Goal: Entertainment & Leisure: Consume media (video, audio)

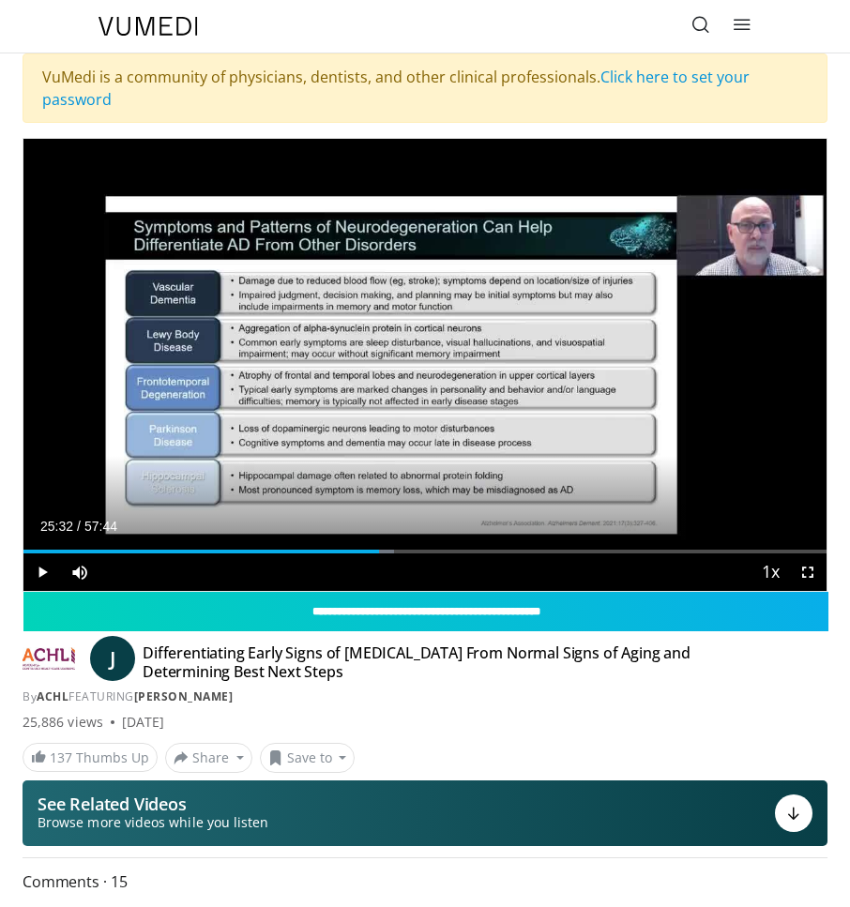
click at [42, 575] on span "Video Player" at bounding box center [42, 572] width 38 height 38
click at [40, 569] on span "Video Player" at bounding box center [42, 572] width 38 height 38
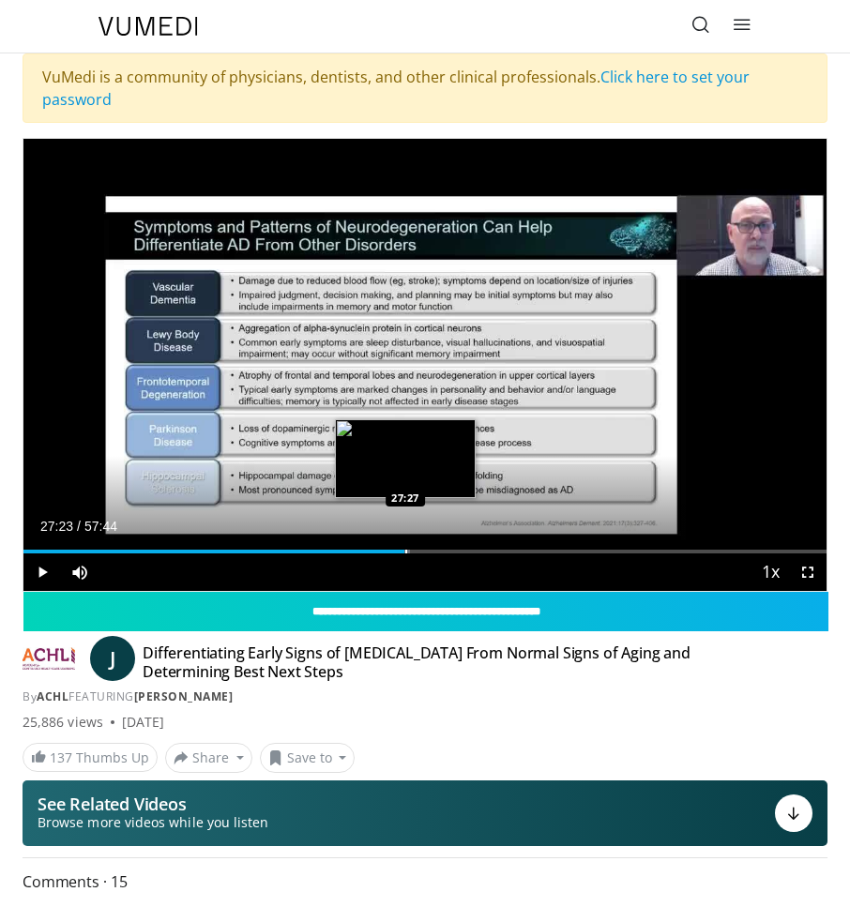
drag, startPoint x: 436, startPoint y: 547, endPoint x: 404, endPoint y: 551, distance: 32.1
click at [404, 551] on div "Loaded : 48.09% 27:23 27:27" at bounding box center [424, 545] width 803 height 18
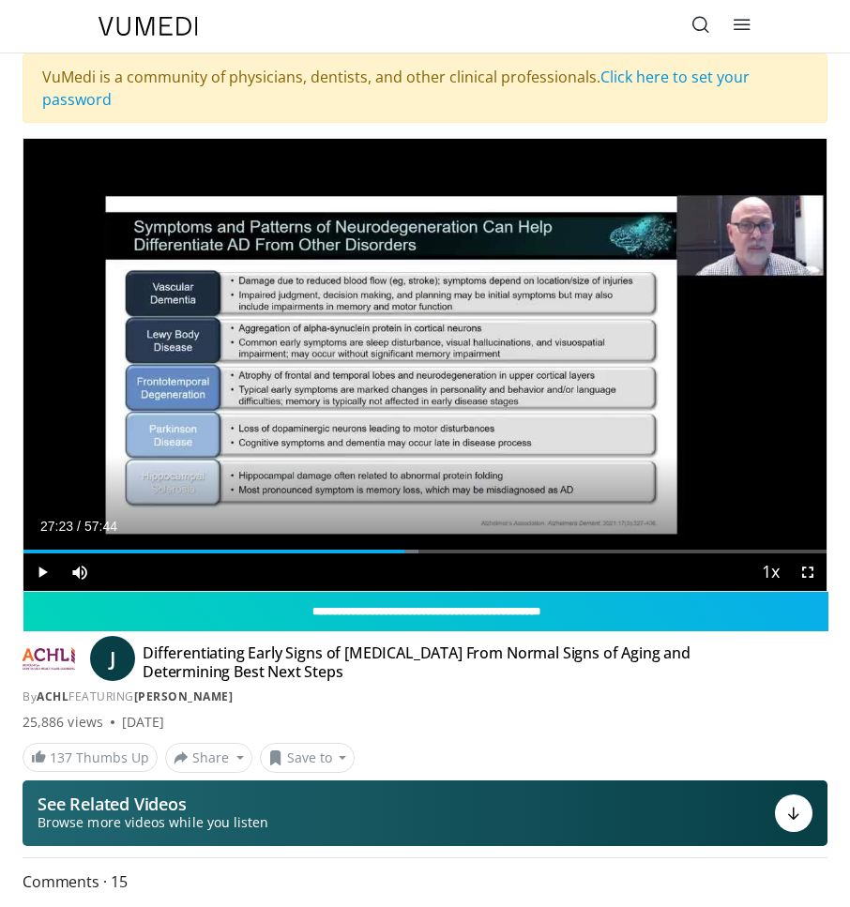
click at [38, 570] on span "Video Player" at bounding box center [42, 572] width 38 height 38
drag, startPoint x: 401, startPoint y: 552, endPoint x: 425, endPoint y: 553, distance: 23.5
click at [425, 553] on div "Current Time 28:52 / Duration 57:44 Play Skip Backward Skip Forward Mute 100% L…" at bounding box center [424, 572] width 803 height 38
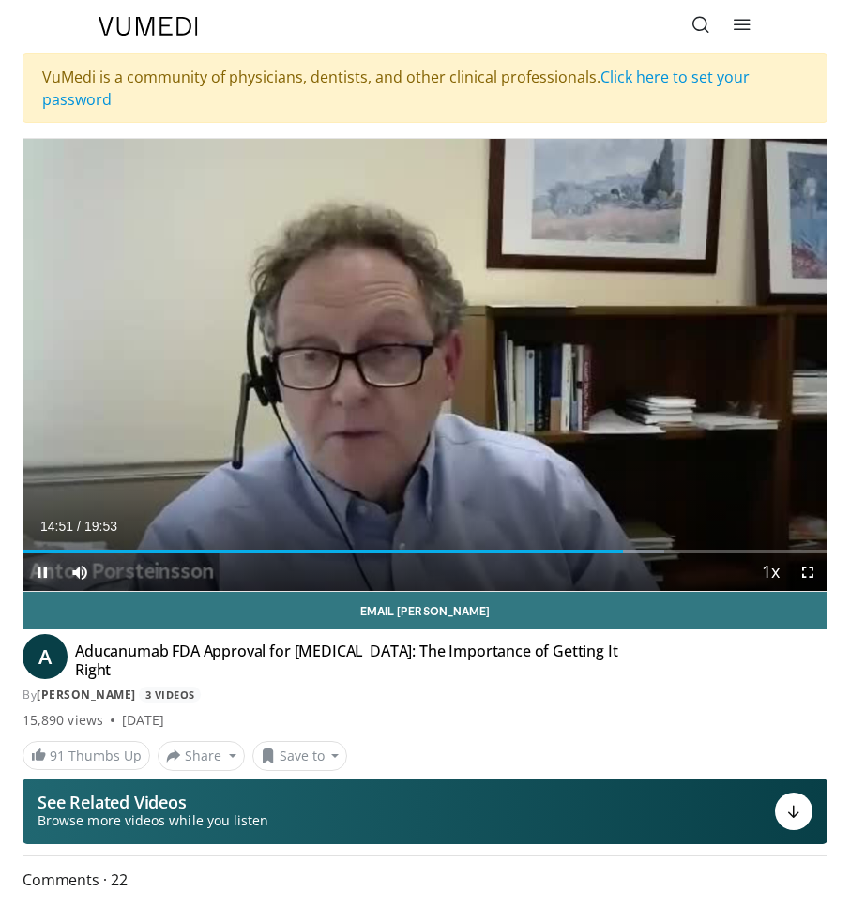
click at [41, 570] on span "Video Player" at bounding box center [42, 572] width 38 height 38
